Goal: Task Accomplishment & Management: Manage account settings

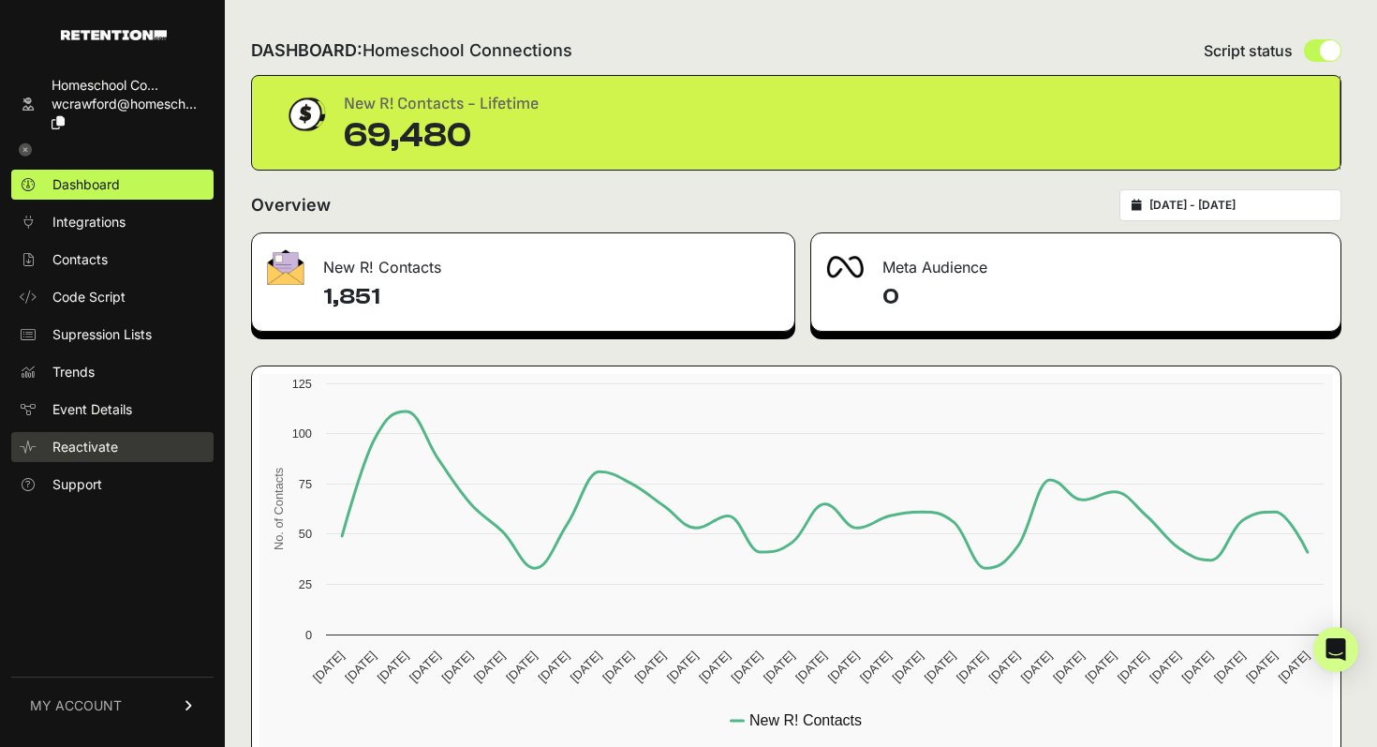
click at [96, 439] on span "Reactivate" at bounding box center [85, 447] width 66 height 19
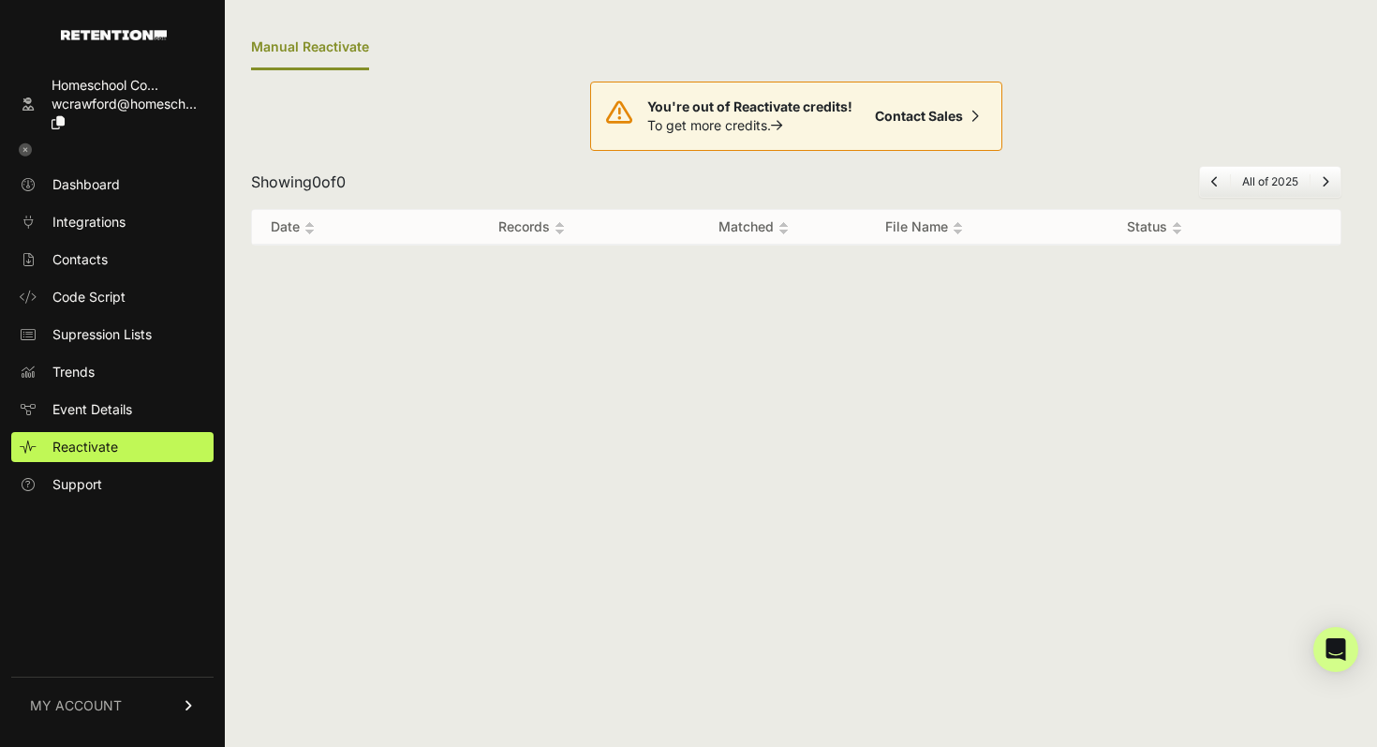
click at [104, 717] on link "MY ACCOUNT" at bounding box center [112, 704] width 202 height 57
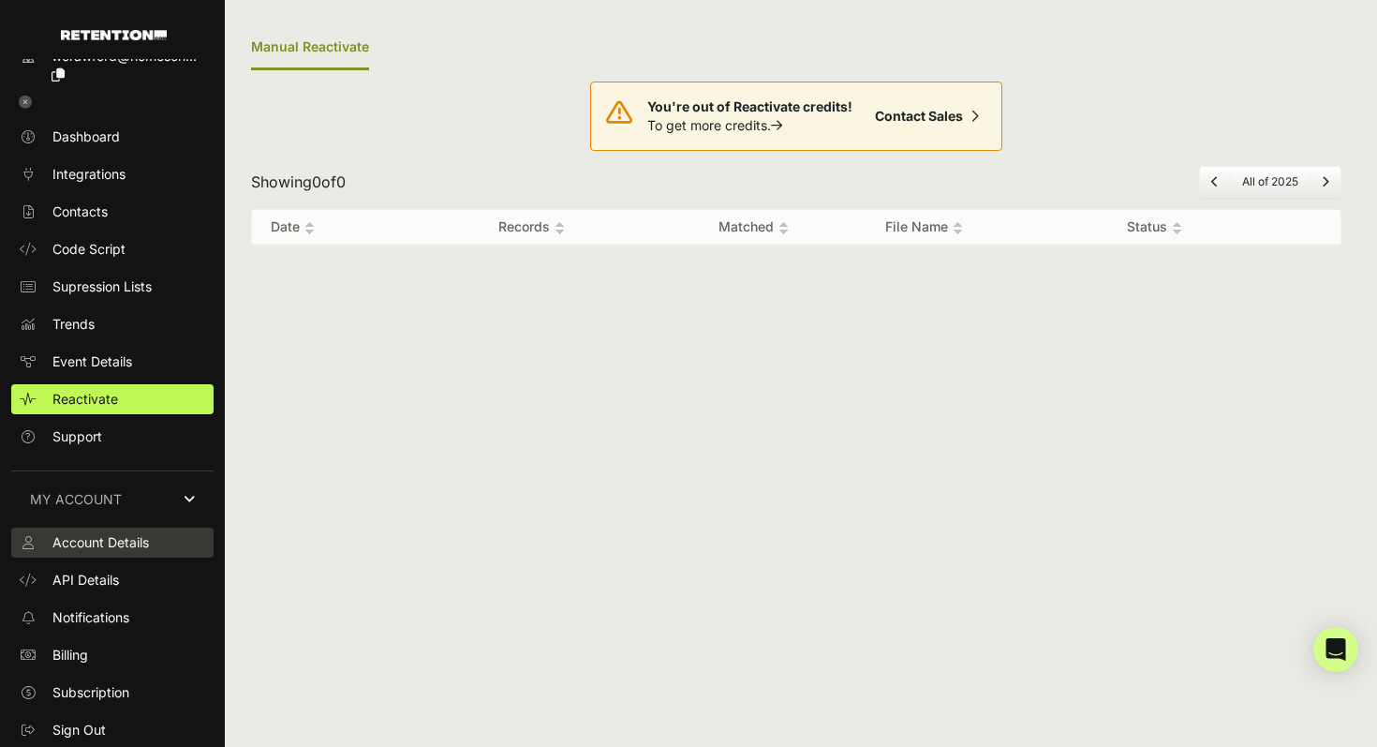
click at [127, 531] on link "Account Details" at bounding box center [112, 543] width 202 height 30
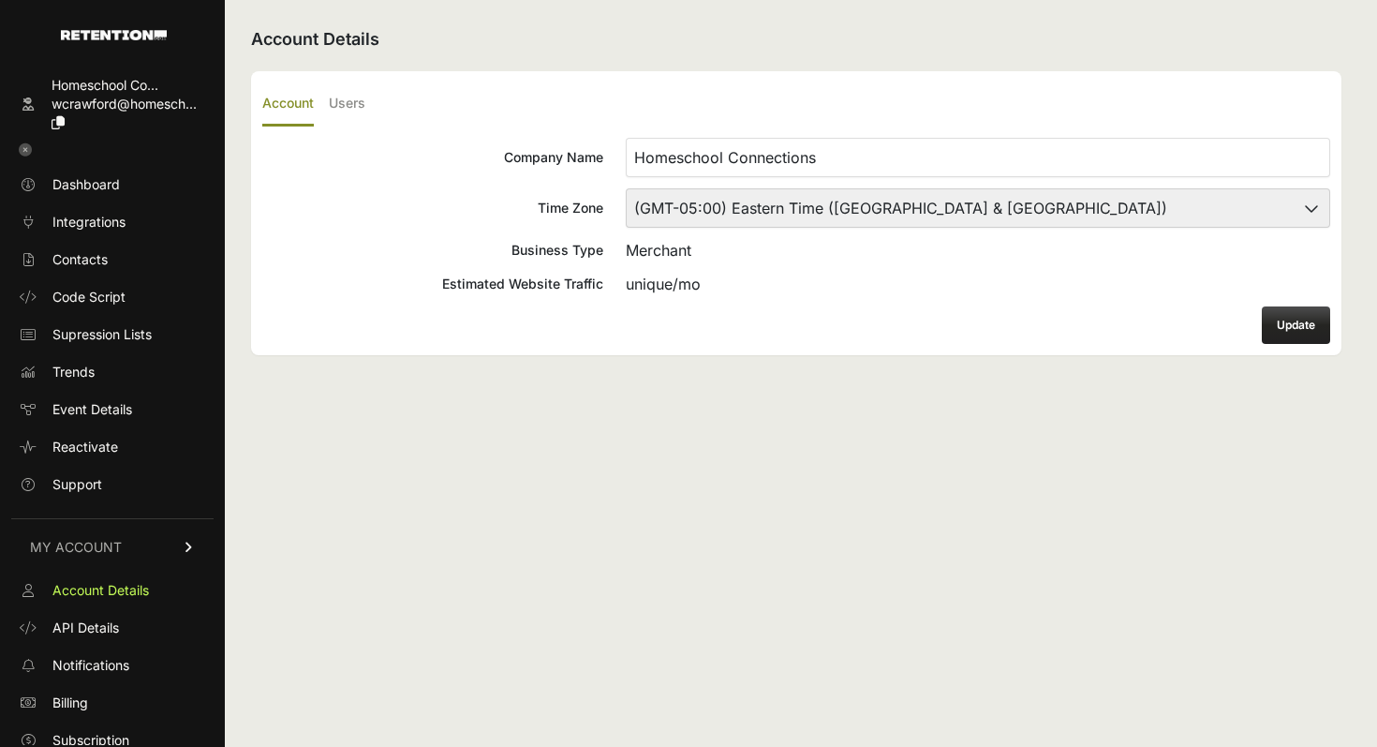
scroll to position [48, 0]
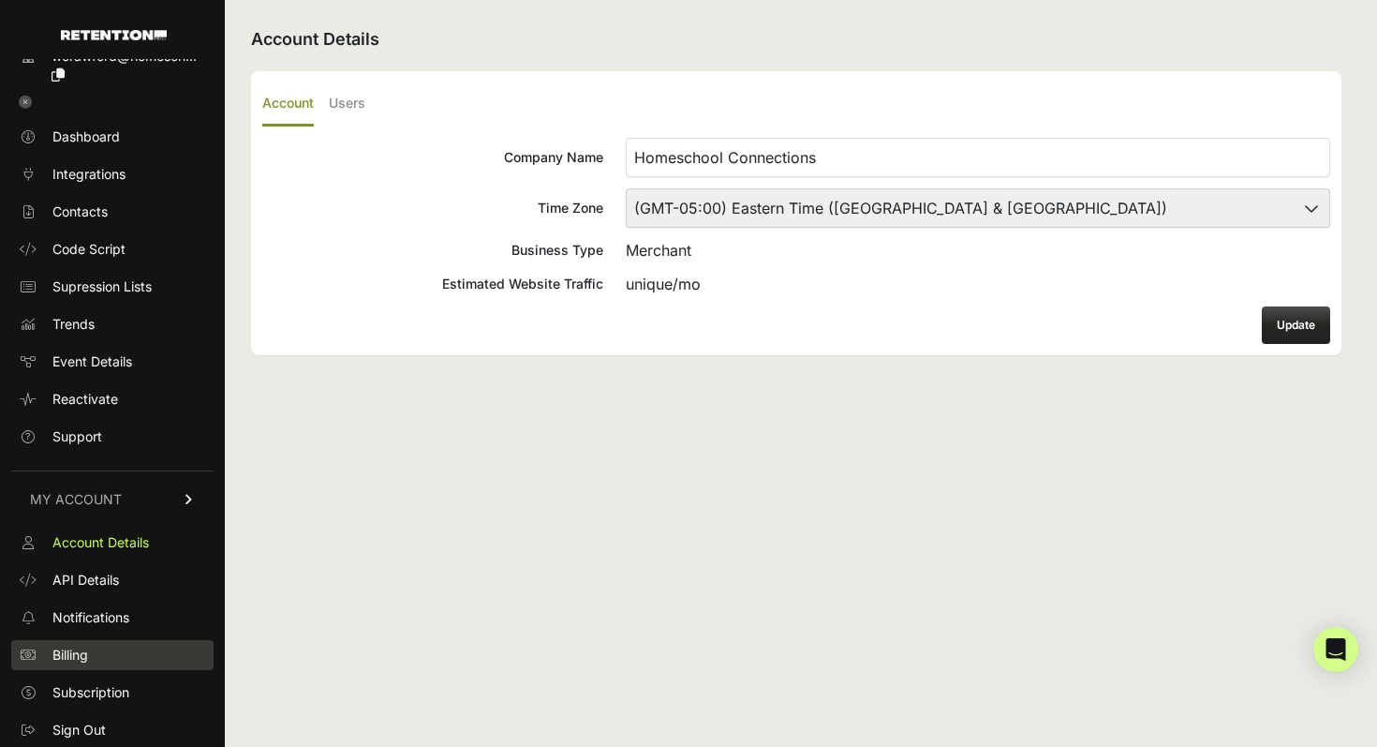
click at [95, 647] on link "Billing" at bounding box center [112, 655] width 202 height 30
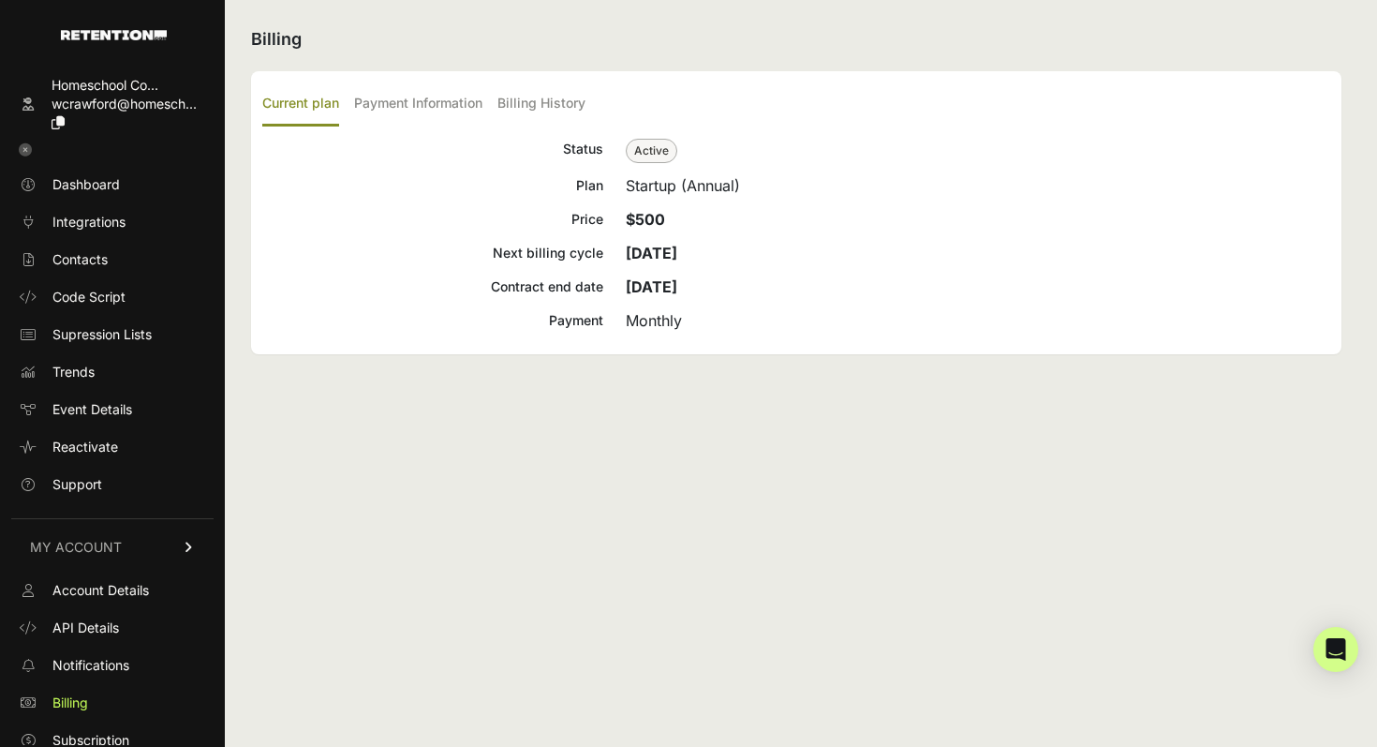
scroll to position [48, 0]
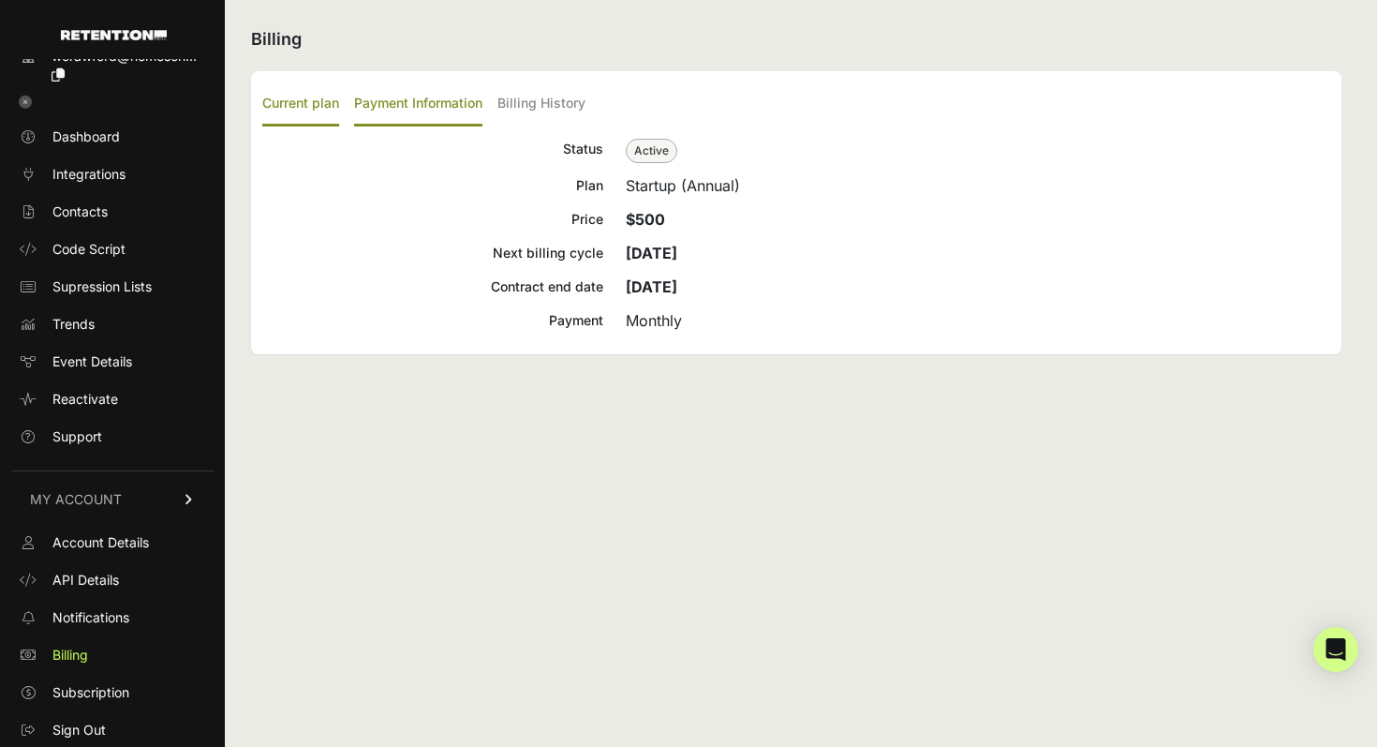
click at [407, 104] on label "Payment Information" at bounding box center [418, 104] width 128 height 44
click at [0, 0] on input "Payment Information" at bounding box center [0, 0] width 0 height 0
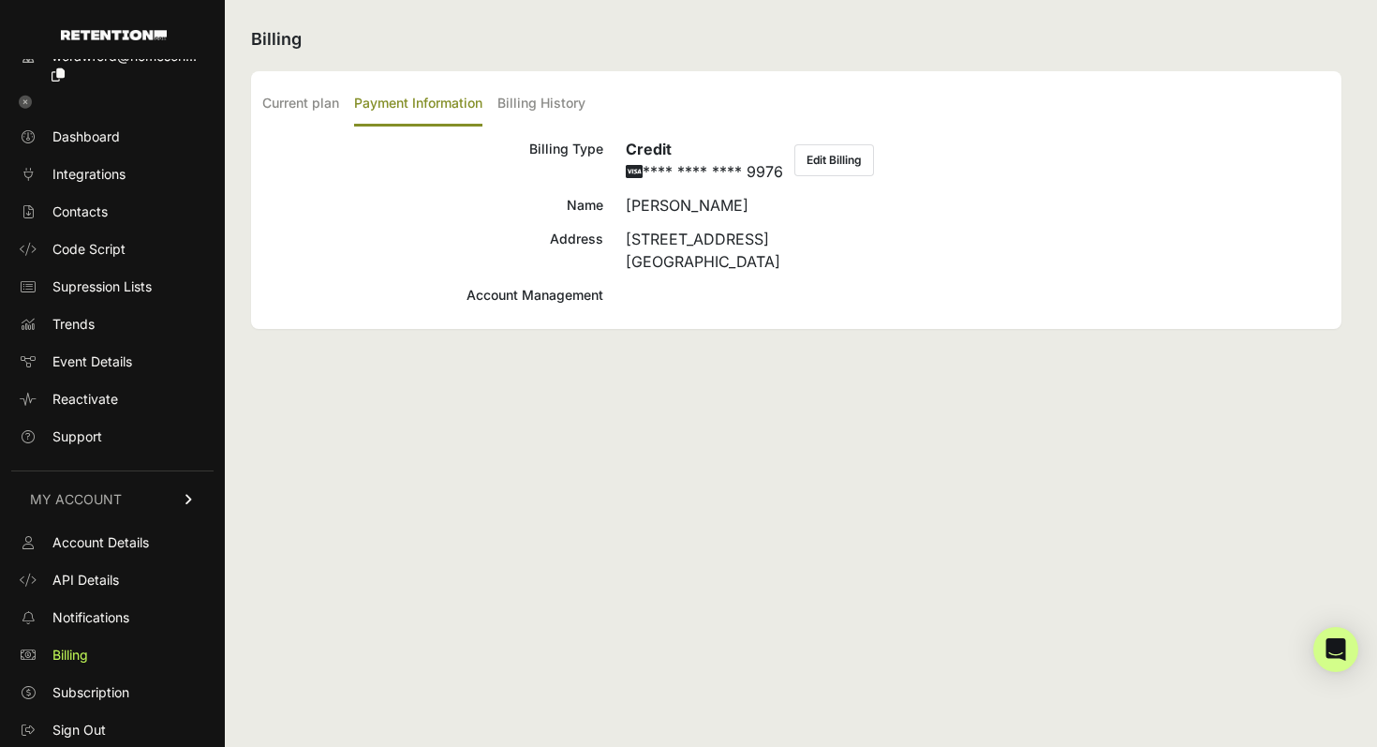
click at [936, 448] on div "Billing Current plan Payment Information Billing History Status Active Plan Sta…" at bounding box center [796, 373] width 1143 height 747
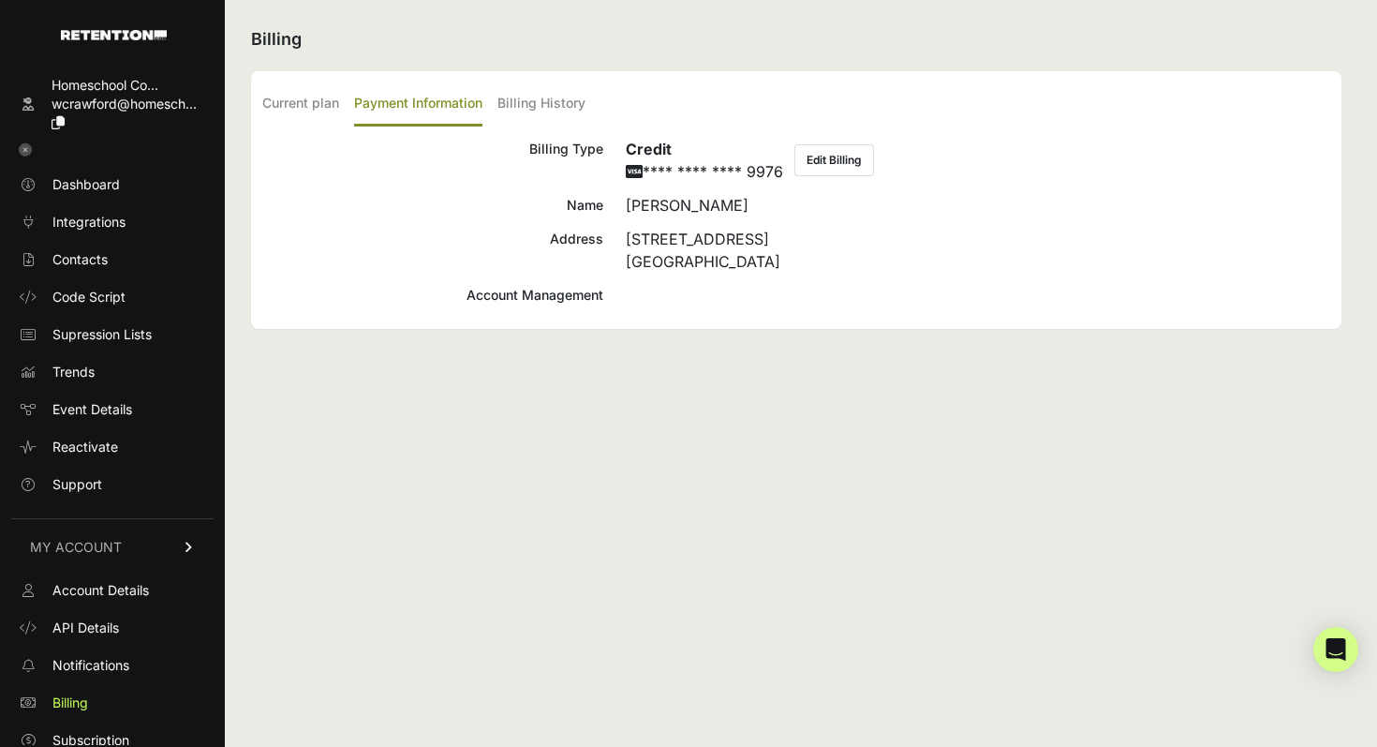
scroll to position [48, 0]
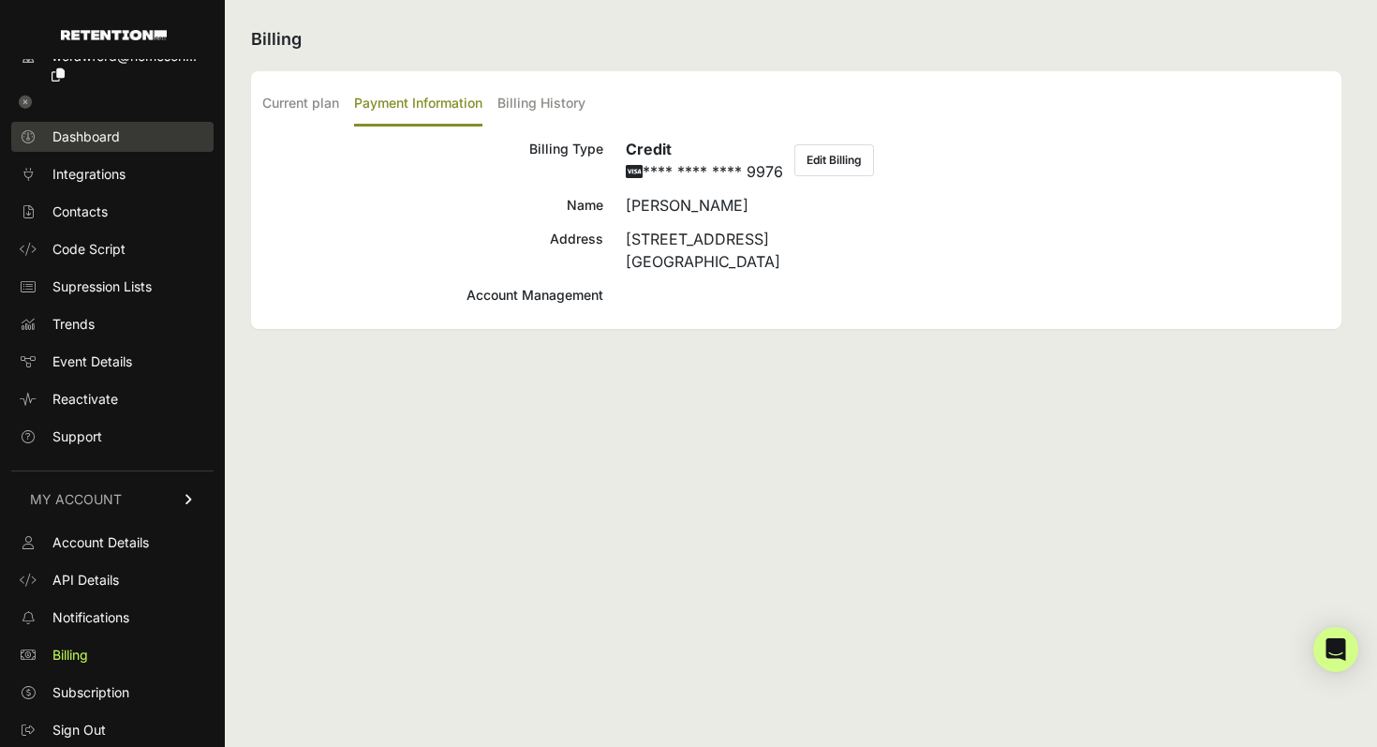
click at [117, 137] on span "Dashboard" at bounding box center [85, 136] width 67 height 19
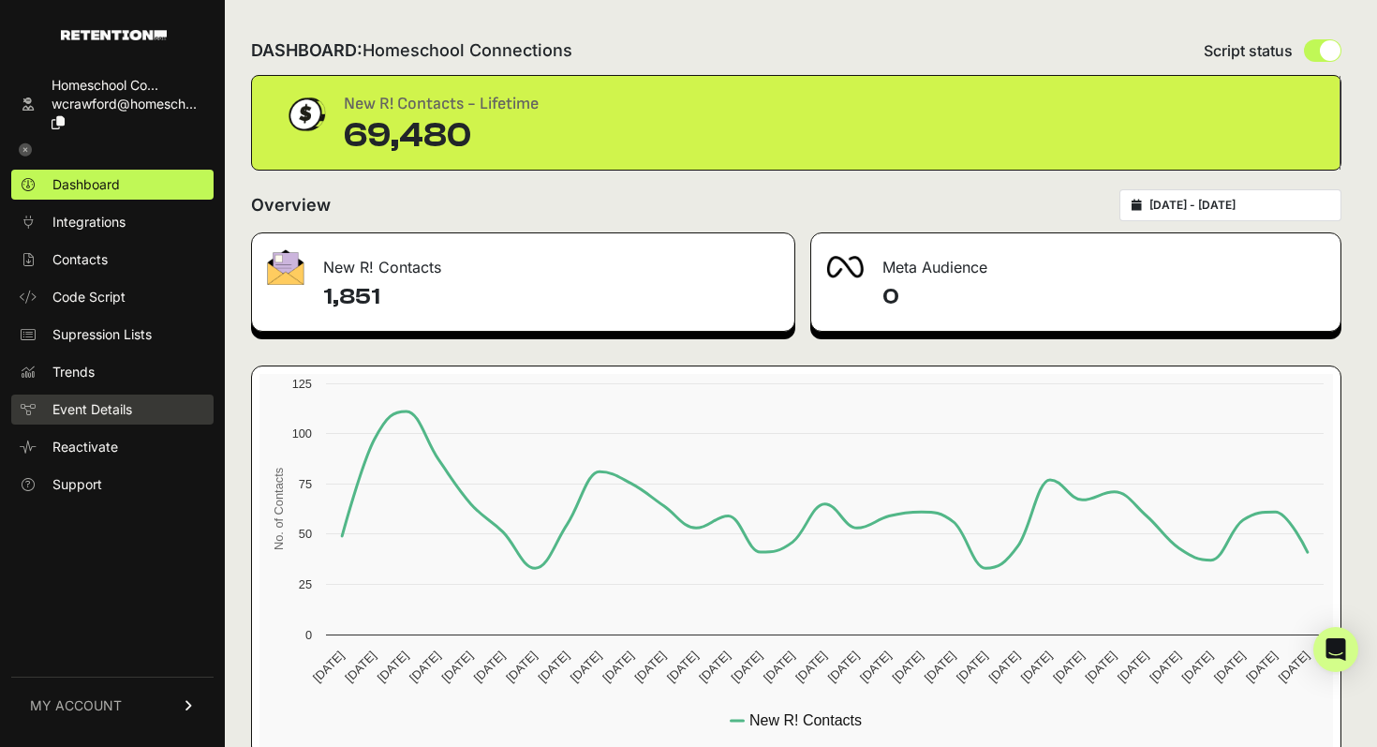
click at [116, 409] on span "Event Details" at bounding box center [92, 409] width 80 height 19
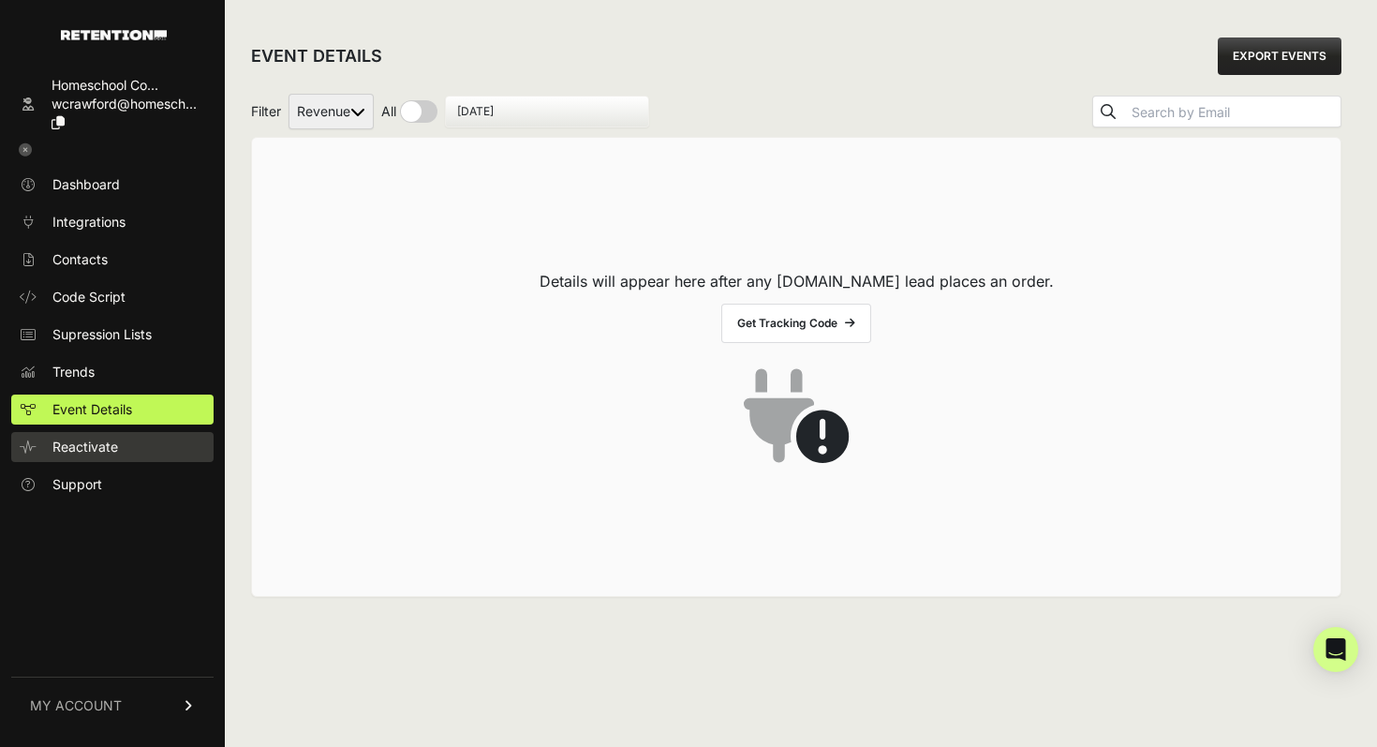
click at [128, 446] on link "Reactivate" at bounding box center [112, 447] width 202 height 30
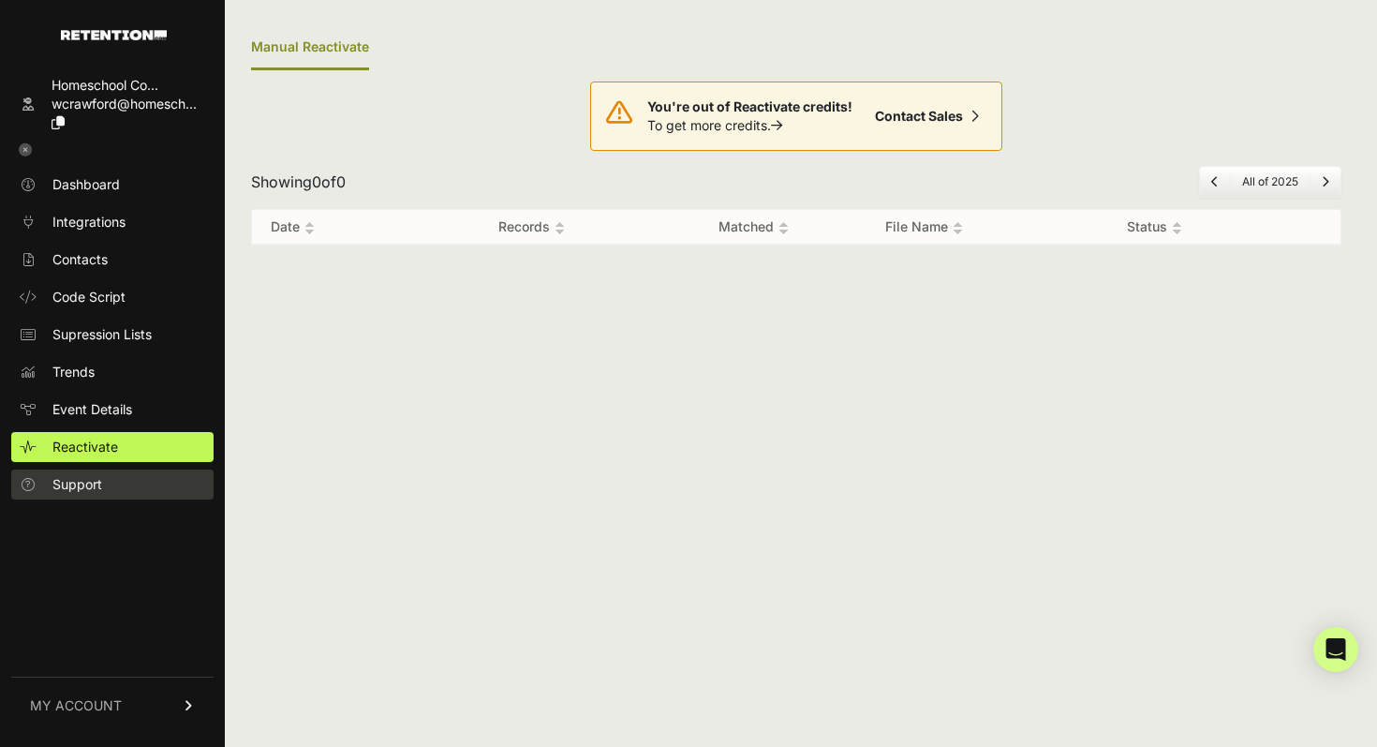
click at [121, 493] on link "Support" at bounding box center [112, 484] width 202 height 30
